Goal: Check status: Check status

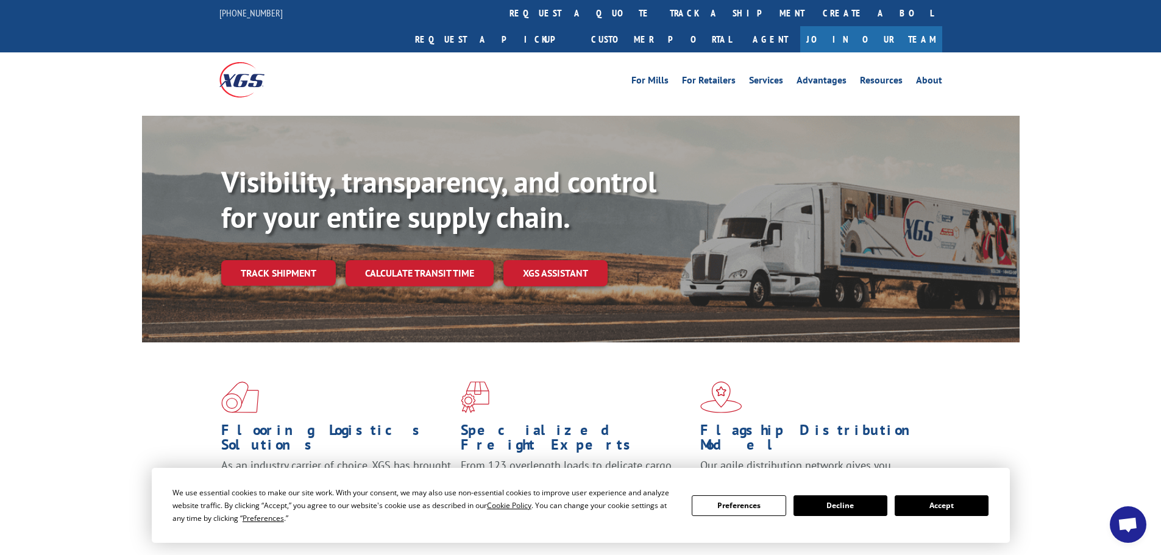
click at [300, 233] on div "Visibility, transparency, and control for your entire supply chain. Track shipm…" at bounding box center [620, 250] width 798 height 170
click at [300, 260] on link "Track shipment" at bounding box center [278, 273] width 115 height 26
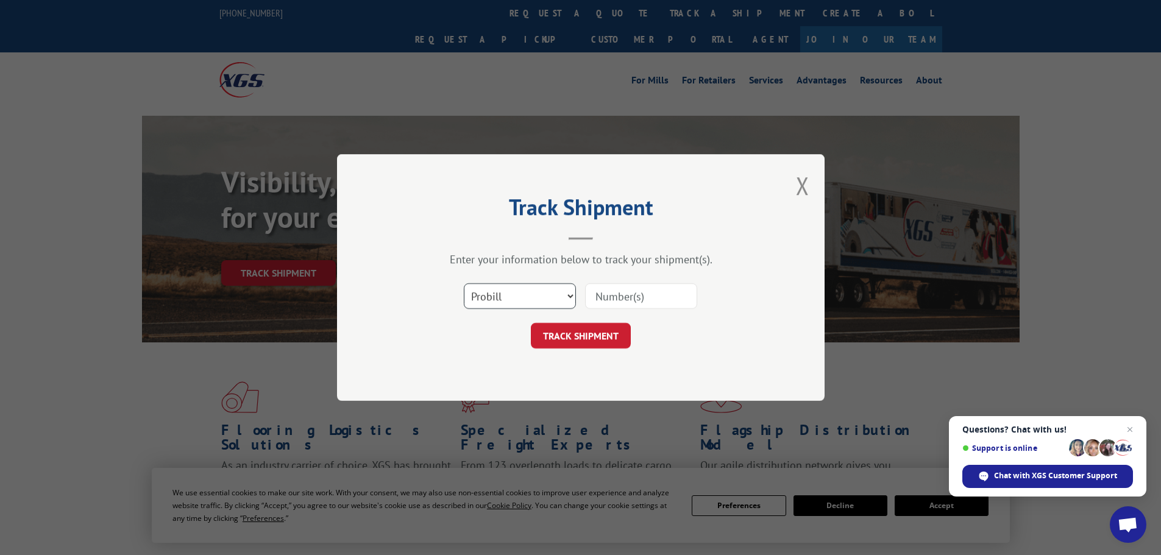
click at [561, 288] on select "Select category... Probill BOL PO" at bounding box center [520, 296] width 112 height 26
select select "po"
click at [464, 283] on select "Select category... Probill BOL PO" at bounding box center [520, 296] width 112 height 26
click at [621, 303] on input at bounding box center [641, 296] width 112 height 26
paste input "12703715"
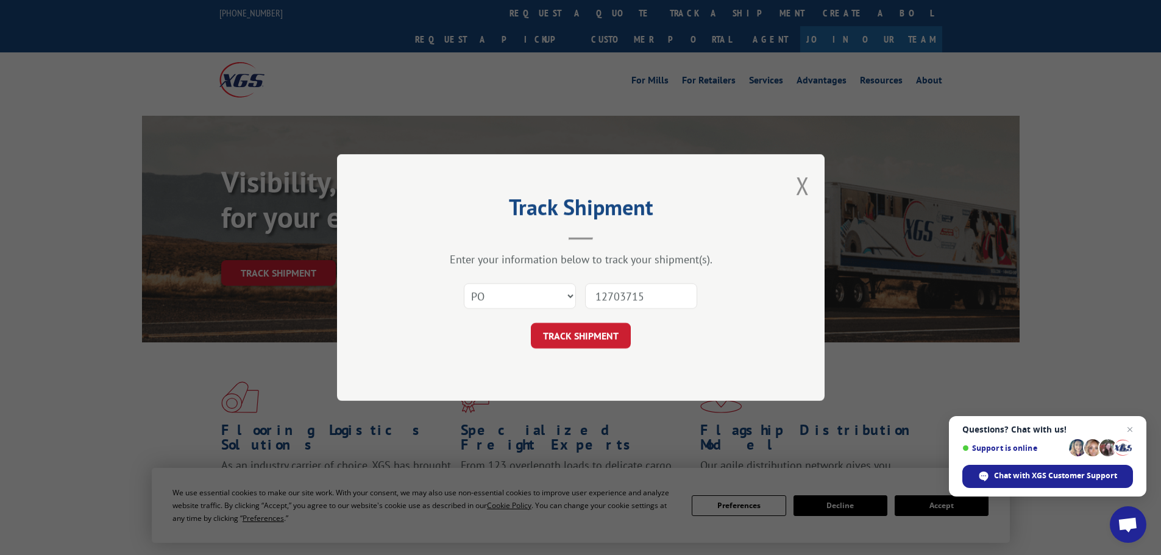
type input "12703715"
click at [605, 322] on form "Select category... Probill BOL PO 12703715 TRACK SHIPMENT" at bounding box center [581, 312] width 366 height 73
click at [599, 337] on button "TRACK SHIPMENT" at bounding box center [581, 336] width 100 height 26
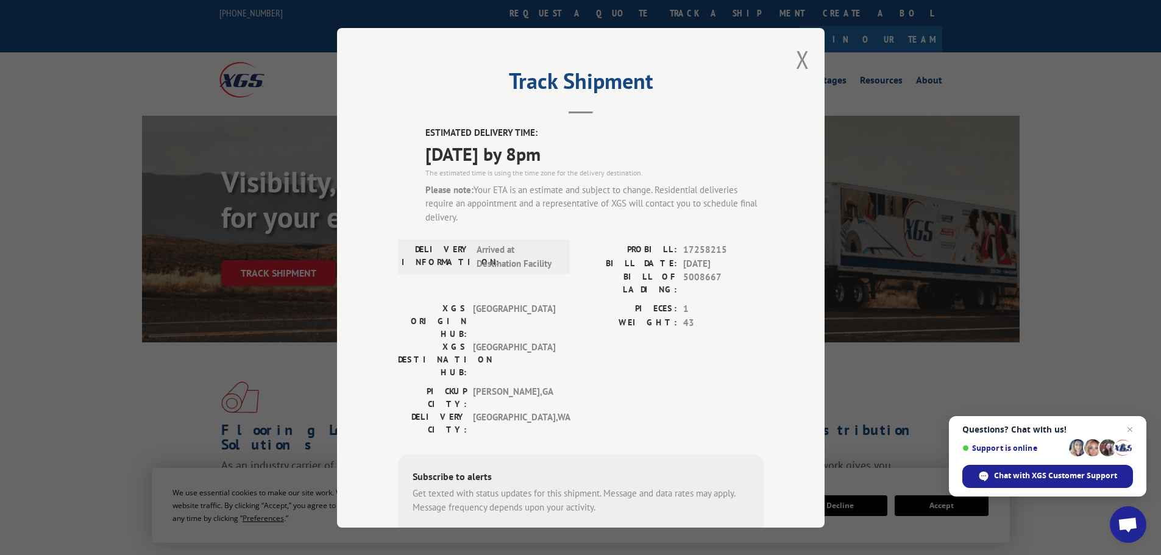
click at [482, 531] on input "+1 (___) ___-____" at bounding box center [475, 544] width 116 height 26
type input "[PHONE_NUMBER]"
click at [574, 531] on button "SUBSCRIBE" at bounding box center [578, 544] width 71 height 26
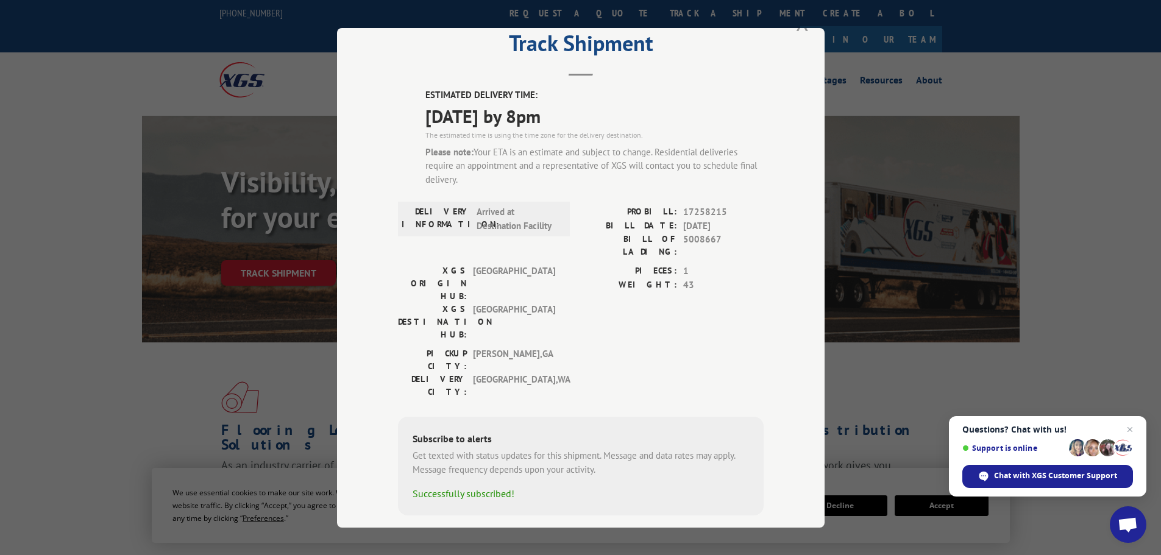
click at [799, 32] on button "Close modal" at bounding box center [802, 21] width 13 height 32
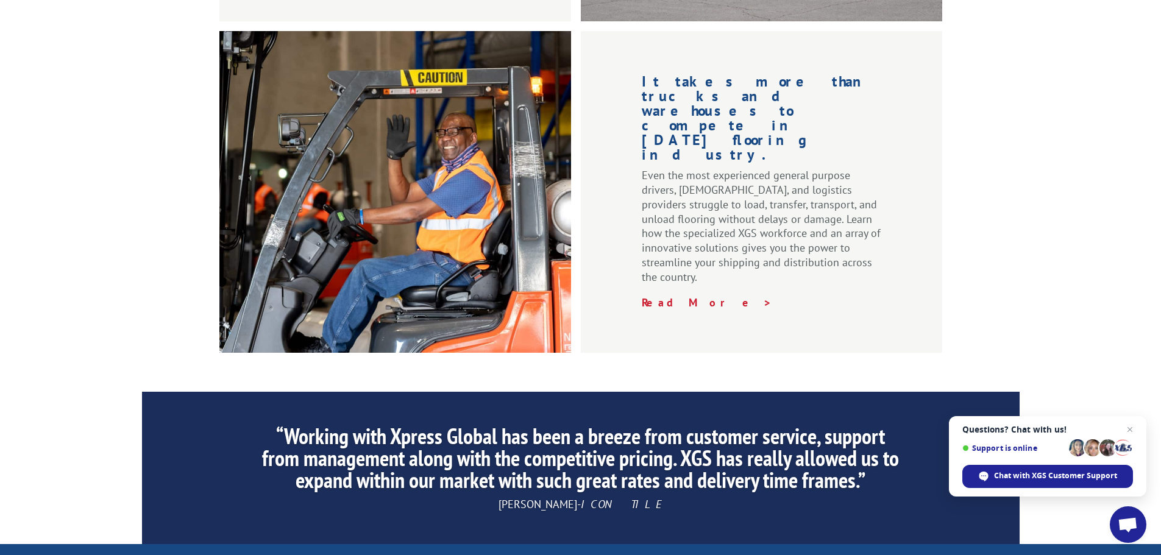
scroll to position [1857, 0]
